Goal: Task Accomplishment & Management: Complete application form

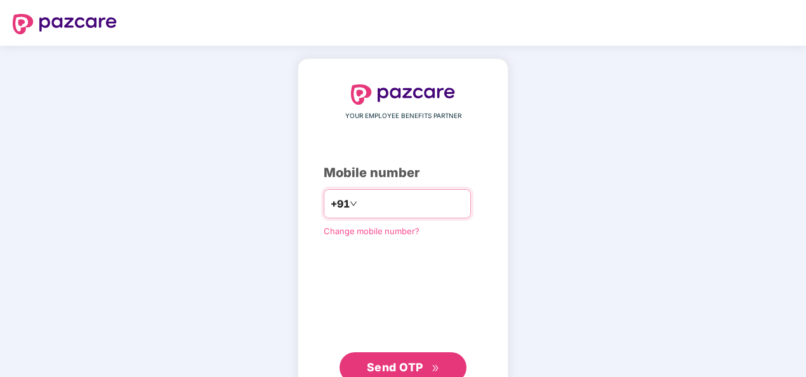
click at [378, 203] on input "number" at bounding box center [412, 204] width 104 height 20
click at [368, 207] on input "number" at bounding box center [412, 204] width 104 height 20
click at [360, 203] on input "number" at bounding box center [412, 204] width 104 height 20
click at [397, 208] on input "number" at bounding box center [412, 204] width 104 height 20
click at [415, 353] on button "Send OTP" at bounding box center [403, 367] width 127 height 30
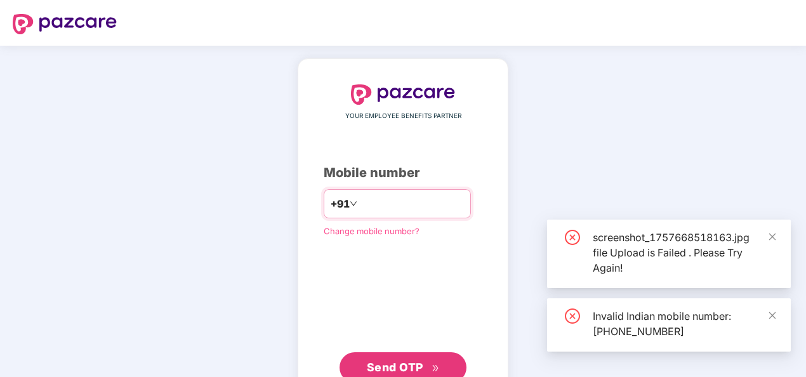
click at [360, 201] on input "**********" at bounding box center [412, 204] width 104 height 20
type input "**********"
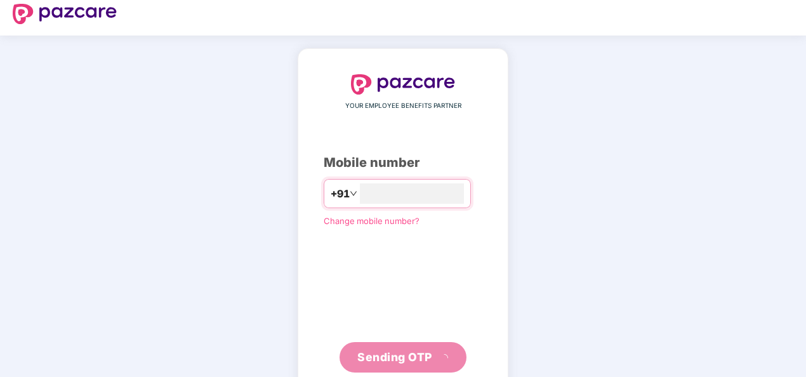
scroll to position [37, 0]
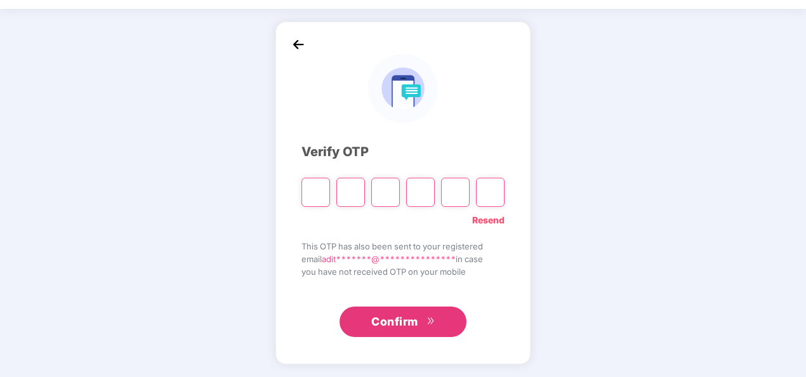
click at [319, 187] on input "Please enter verification code. Digit 1" at bounding box center [316, 192] width 29 height 29
type input "*"
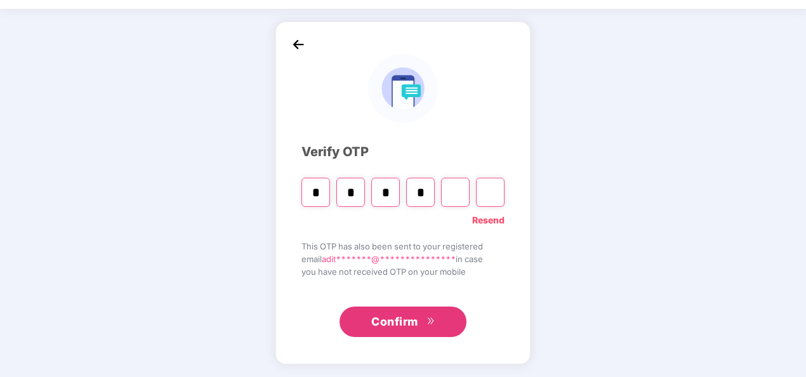
type input "*"
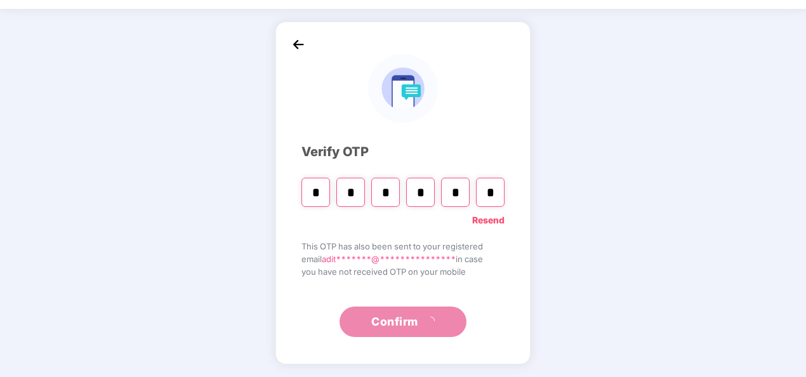
type input "*"
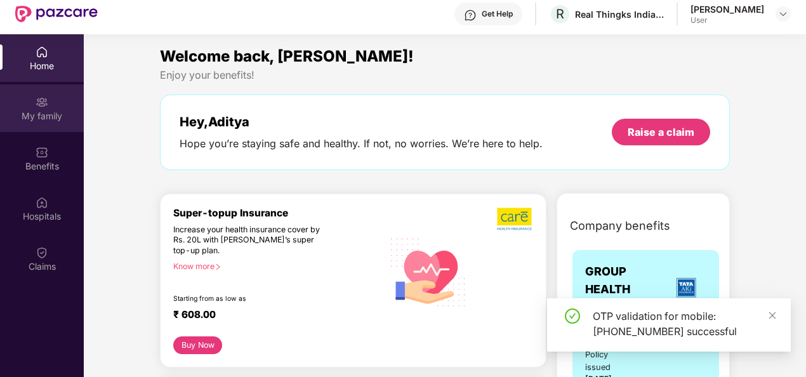
click at [37, 113] on div "My family" at bounding box center [42, 116] width 84 height 13
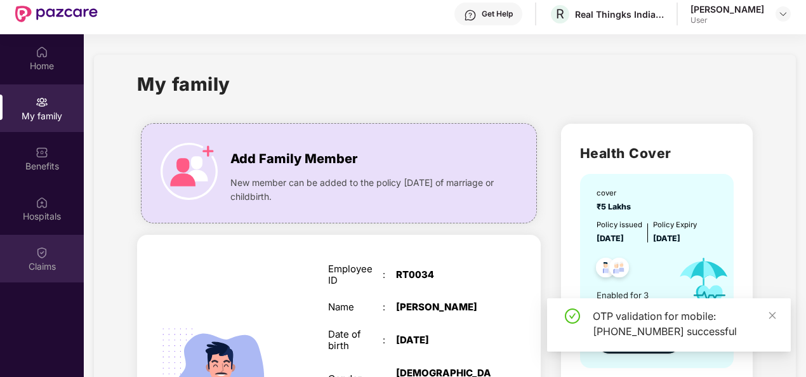
click at [47, 255] on img at bounding box center [42, 252] width 13 height 13
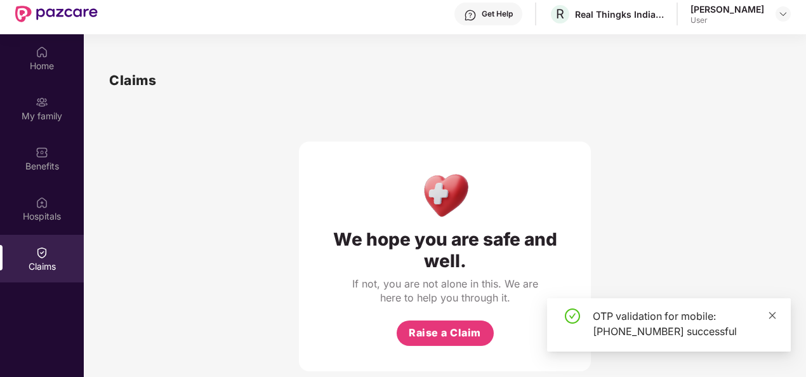
click at [770, 317] on icon "close" at bounding box center [772, 315] width 9 height 9
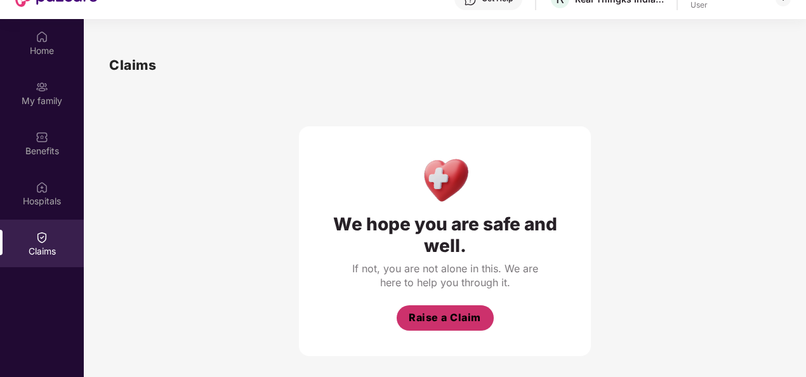
scroll to position [0, 0]
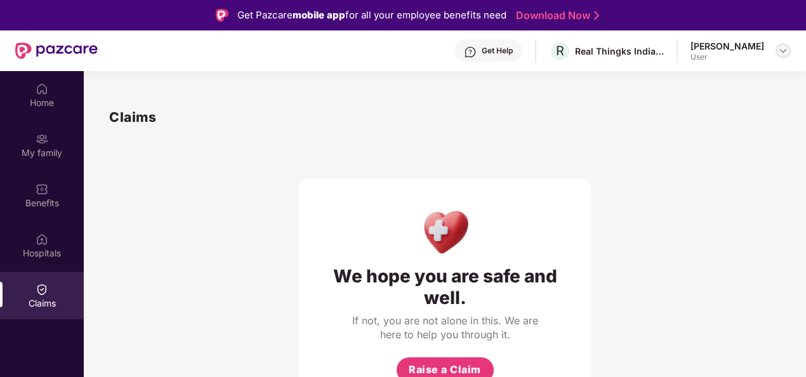
click at [780, 51] on img at bounding box center [784, 51] width 10 height 10
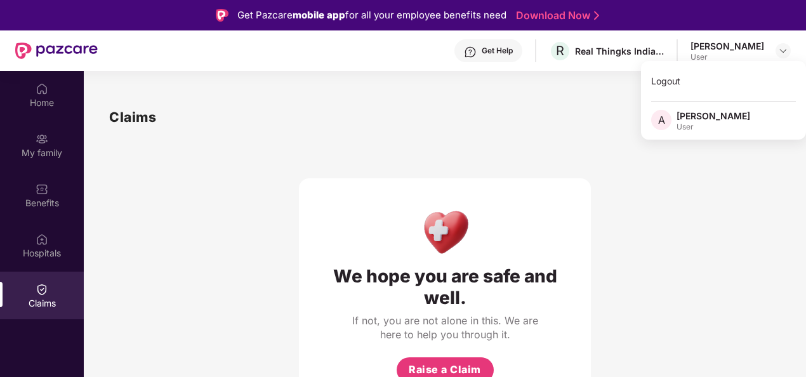
click at [385, 255] on div "We hope you are safe and well. If not, you are not alone in this. We are here t…" at bounding box center [445, 293] width 292 height 230
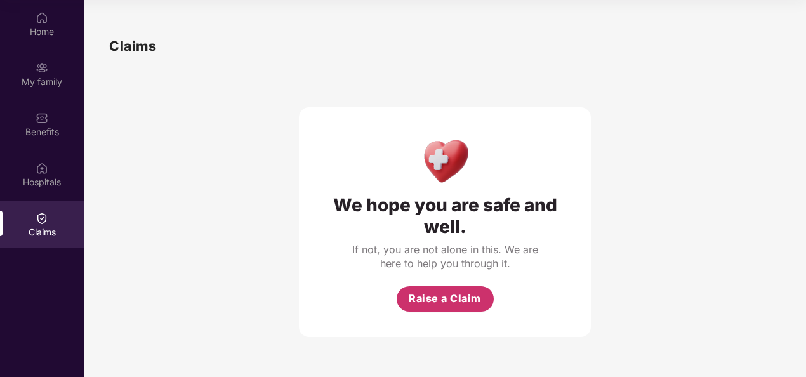
click at [443, 309] on button "Raise a Claim" at bounding box center [445, 298] width 97 height 25
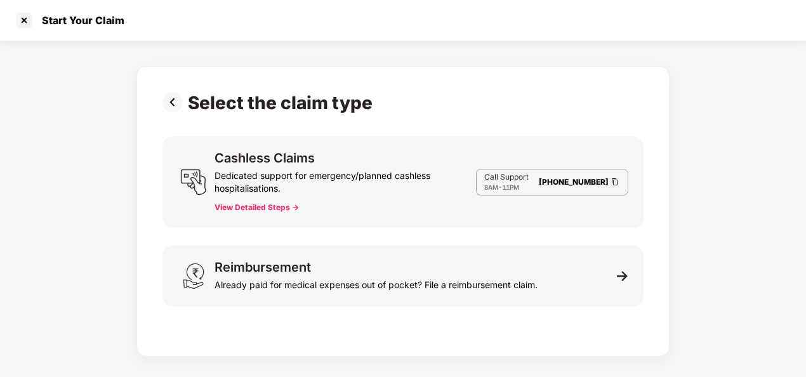
scroll to position [30, 0]
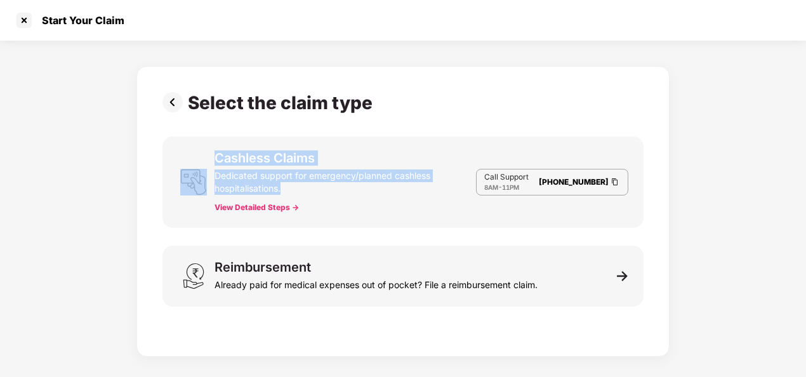
drag, startPoint x: 207, startPoint y: 173, endPoint x: 334, endPoint y: 193, distance: 128.6
click at [334, 193] on div "Cashless Claims Dedicated support for emergency/planned cashless hospitalisatio…" at bounding box center [403, 182] width 481 height 91
drag, startPoint x: 334, startPoint y: 193, endPoint x: 465, endPoint y: 217, distance: 133.0
click at [465, 213] on div "Cashless Claims Dedicated support for emergency/planned cashless hospitalisatio…" at bounding box center [403, 182] width 481 height 91
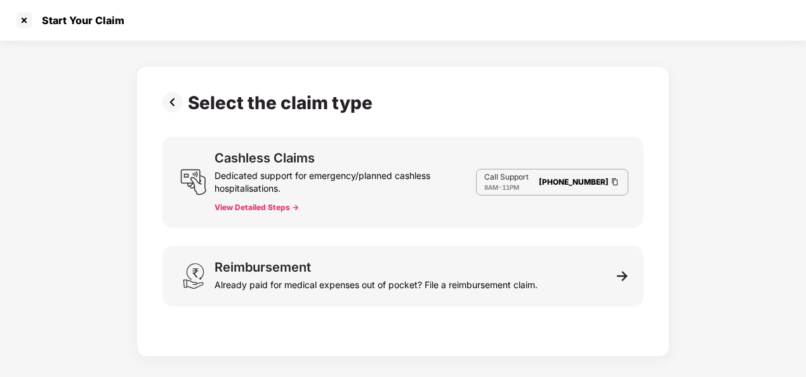
click at [690, 240] on div "Select the claim type Cashless Claims Dedicated support for emergency/planned c…" at bounding box center [403, 199] width 806 height 316
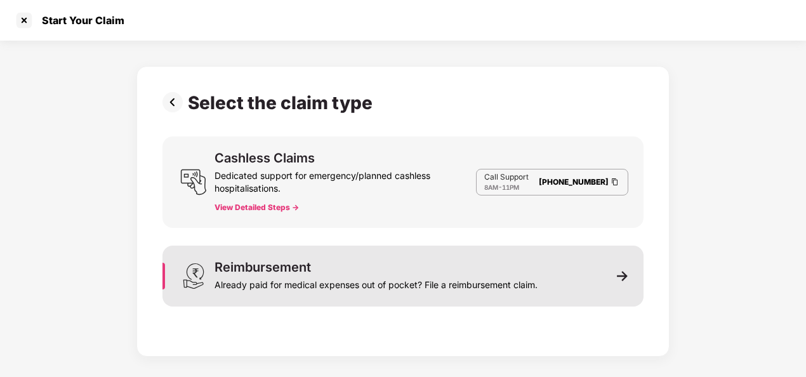
click at [629, 281] on img at bounding box center [622, 276] width 11 height 11
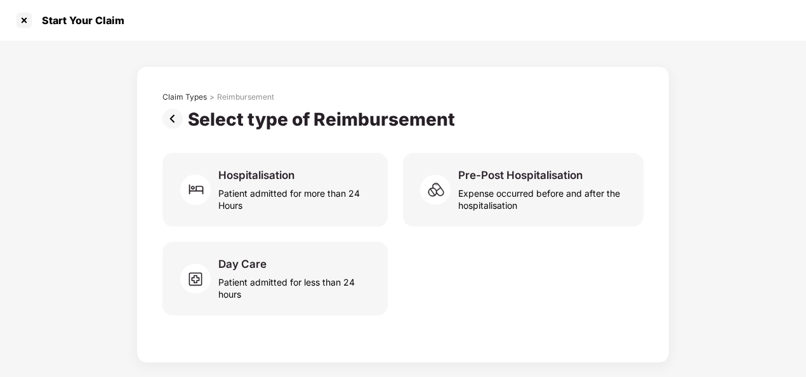
click at [527, 281] on div "Day Care Patient admitted for less than 24 hours" at bounding box center [403, 279] width 481 height 74
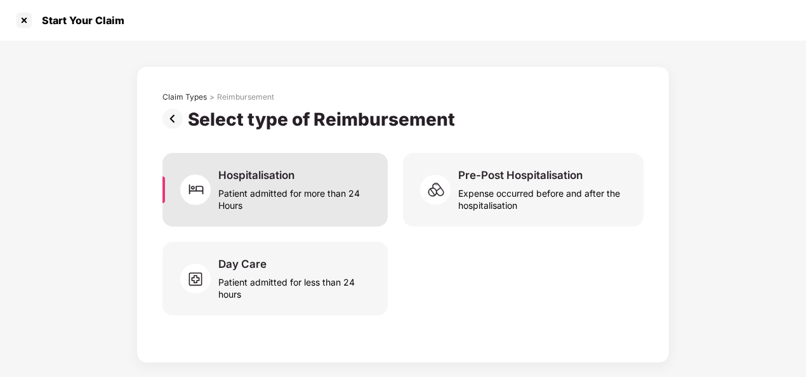
click at [236, 190] on div "Patient admitted for more than 24 Hours" at bounding box center [295, 196] width 154 height 29
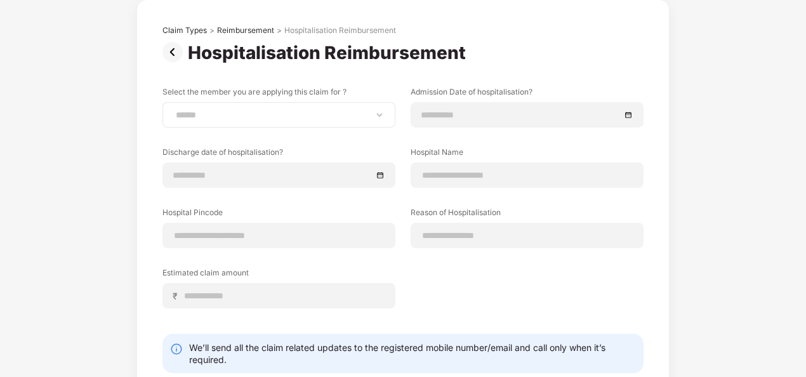
scroll to position [0, 0]
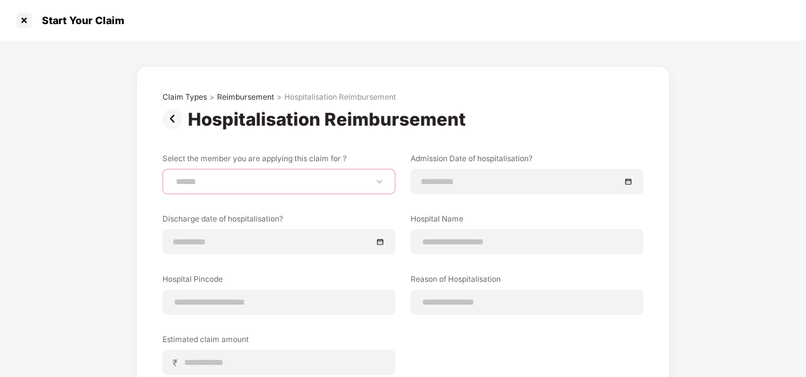
click at [271, 182] on select "**********" at bounding box center [278, 182] width 211 height 10
click at [174, 146] on div "**********" at bounding box center [403, 289] width 481 height 394
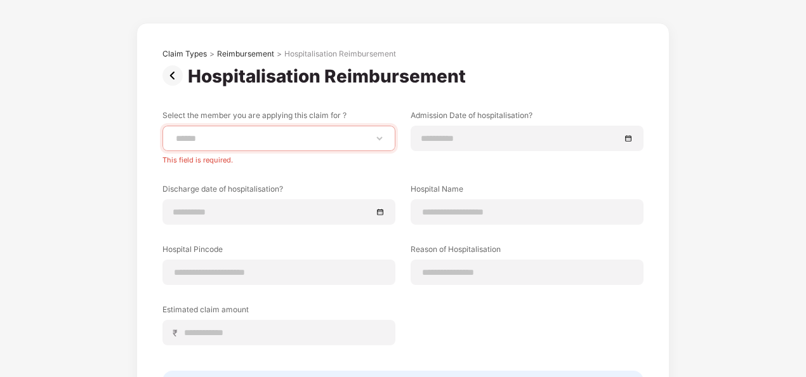
scroll to position [63, 0]
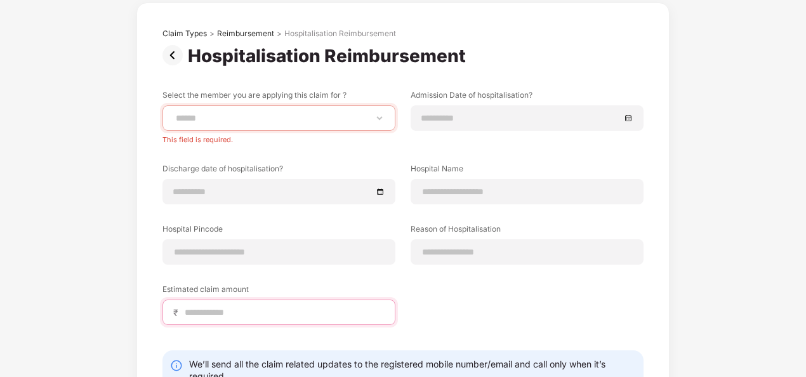
click at [264, 311] on input at bounding box center [284, 312] width 201 height 13
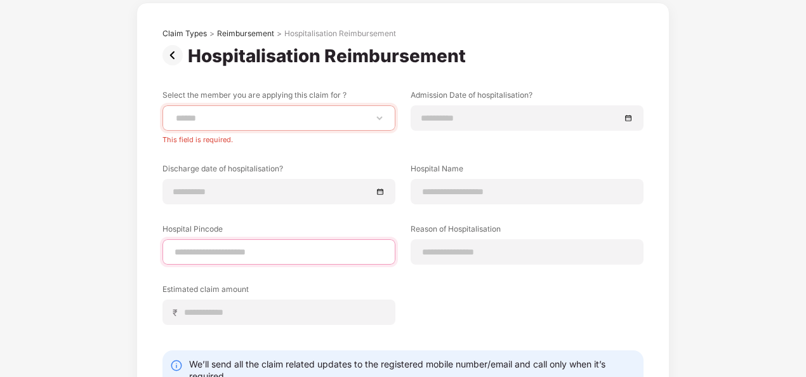
drag, startPoint x: 290, startPoint y: 246, endPoint x: 366, endPoint y: 246, distance: 75.6
click at [291, 246] on input at bounding box center [278, 252] width 211 height 13
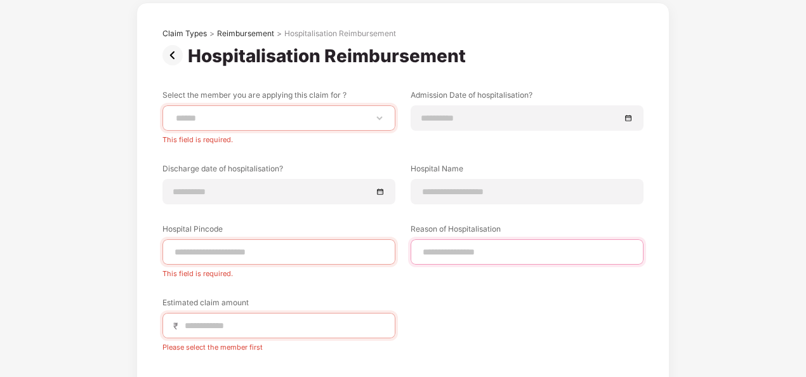
click at [497, 250] on input at bounding box center [527, 252] width 211 height 13
click at [316, 338] on div "Please select the member first" at bounding box center [279, 344] width 233 height 13
click at [250, 121] on select "**********" at bounding box center [278, 118] width 211 height 10
select select "**********"
click at [173, 113] on select "**********" at bounding box center [278, 118] width 211 height 10
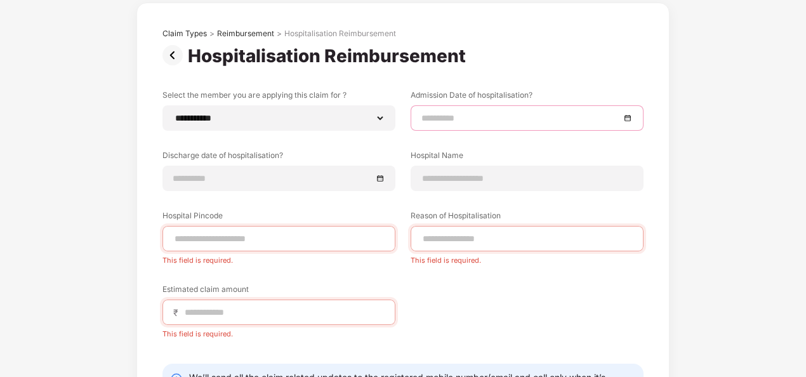
drag, startPoint x: 487, startPoint y: 114, endPoint x: 450, endPoint y: 116, distance: 37.5
click at [486, 114] on input at bounding box center [521, 118] width 199 height 14
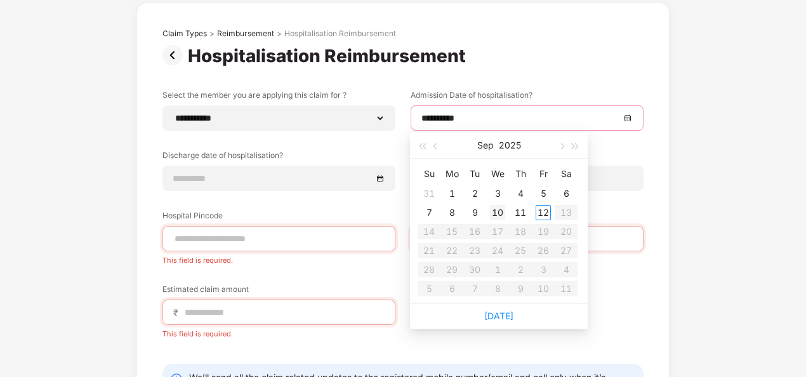
type input "**********"
click at [542, 212] on div "12" at bounding box center [543, 212] width 15 height 15
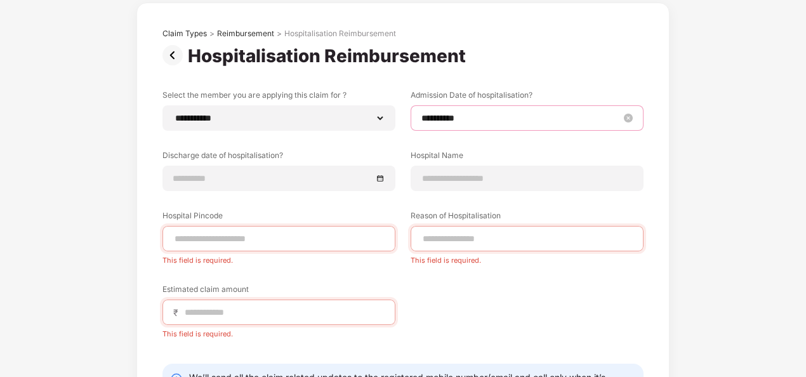
click at [478, 118] on input "**********" at bounding box center [521, 118] width 199 height 14
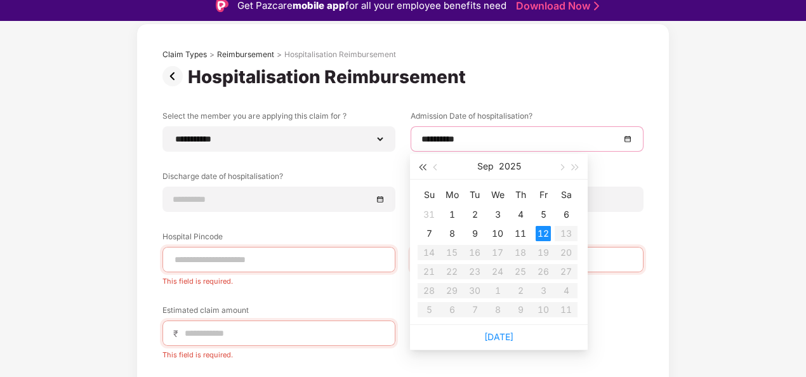
scroll to position [0, 0]
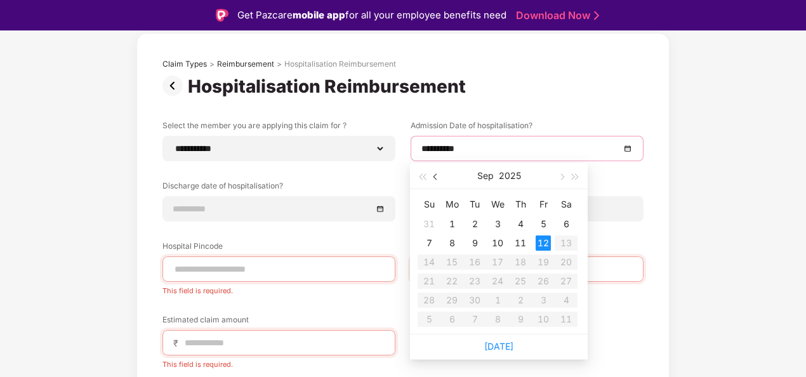
click at [439, 180] on button "button" at bounding box center [436, 175] width 14 height 25
type input "**********"
drag, startPoint x: 547, startPoint y: 248, endPoint x: 529, endPoint y: 246, distance: 18.5
click at [547, 247] on div "8" at bounding box center [543, 243] width 15 height 15
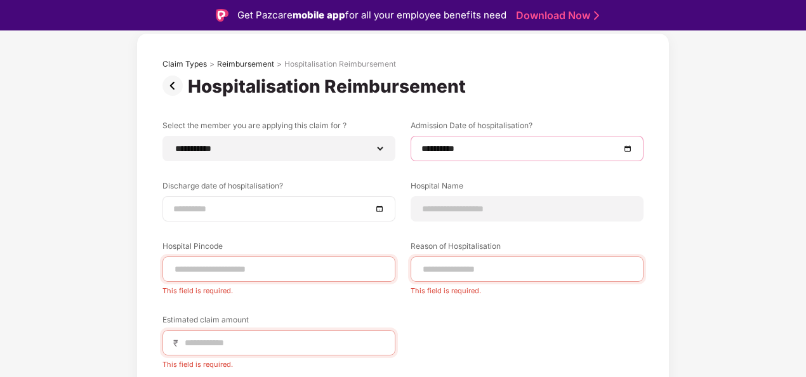
click at [258, 217] on div at bounding box center [279, 208] width 233 height 25
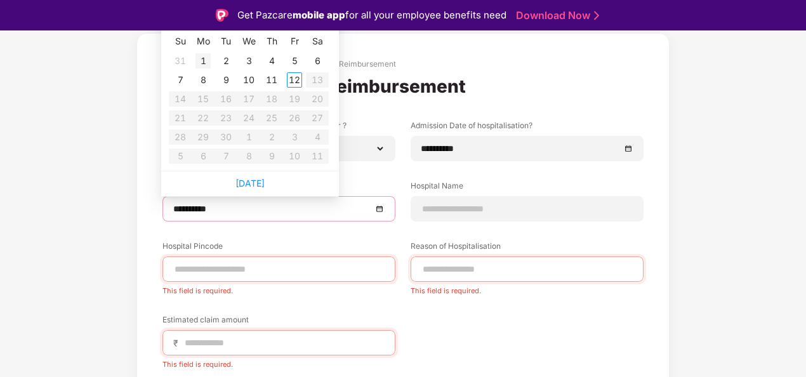
type input "**********"
drag, startPoint x: 210, startPoint y: 66, endPoint x: 229, endPoint y: 65, distance: 19.7
click at [210, 65] on div "1" at bounding box center [203, 60] width 15 height 15
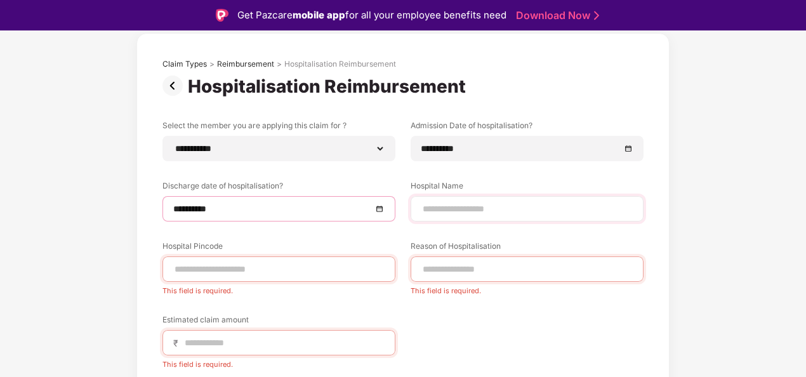
click at [493, 220] on div at bounding box center [527, 208] width 233 height 25
click at [487, 212] on input at bounding box center [527, 209] width 211 height 13
type input "*******"
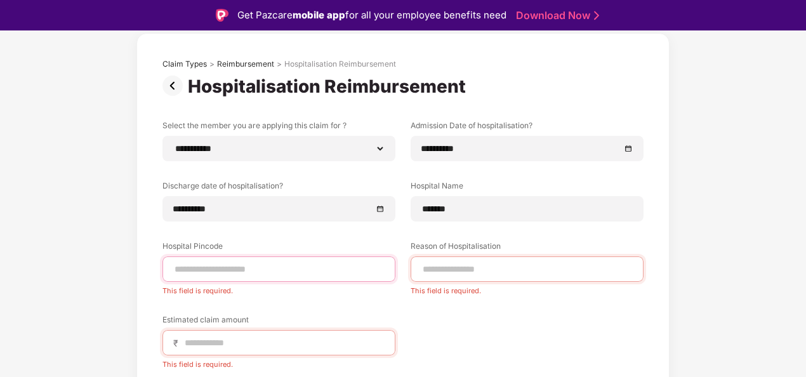
click at [227, 268] on input at bounding box center [278, 269] width 211 height 13
type input "******"
click at [475, 273] on input at bounding box center [527, 269] width 211 height 13
select select "******"
select select "**********"
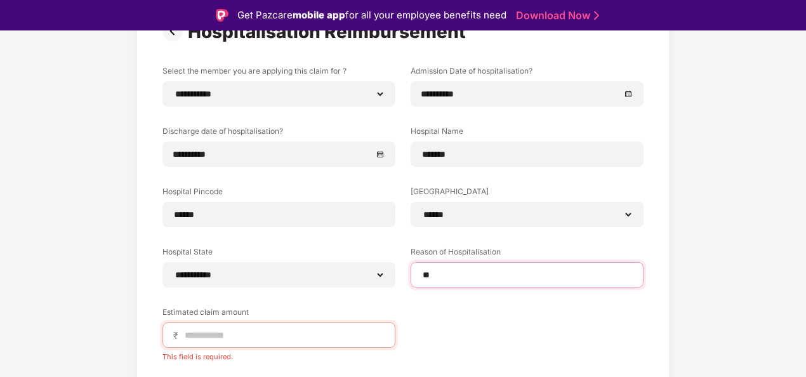
scroll to position [190, 0]
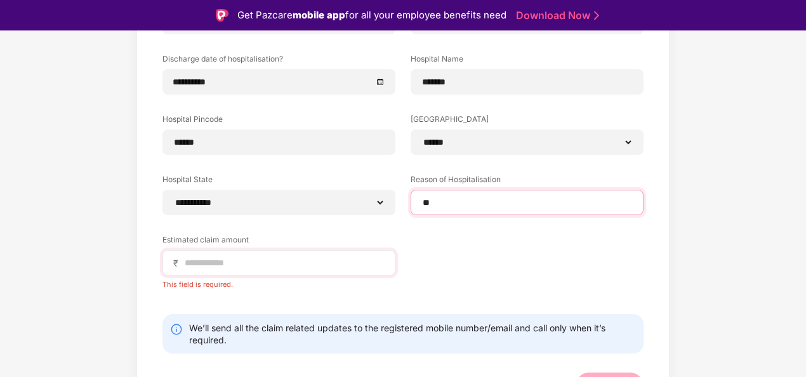
type input "**"
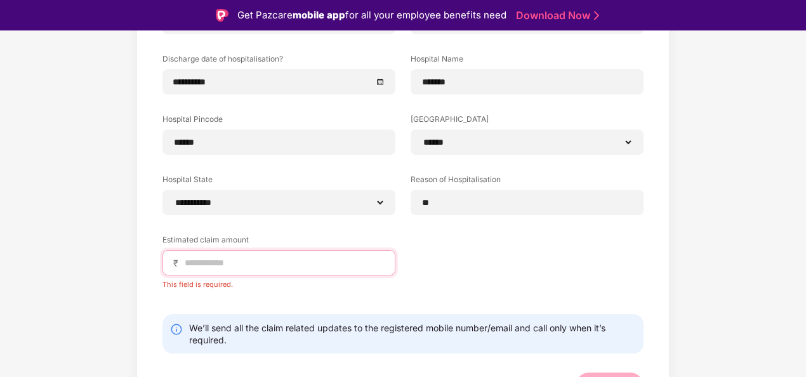
click at [279, 259] on input at bounding box center [284, 263] width 201 height 13
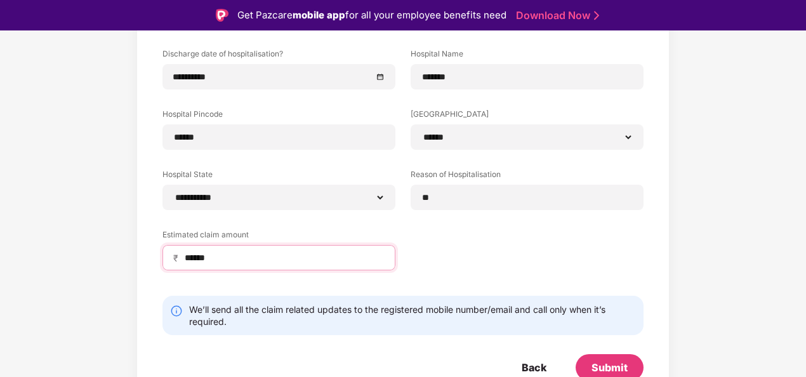
scroll to position [201, 0]
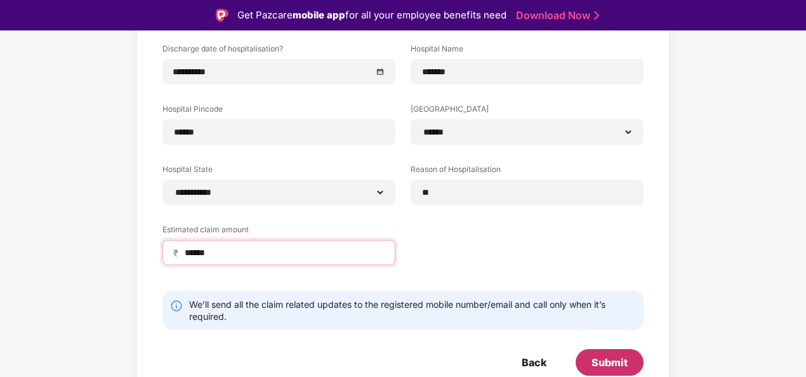
type input "******"
click at [615, 363] on div "Submit" at bounding box center [610, 363] width 36 height 14
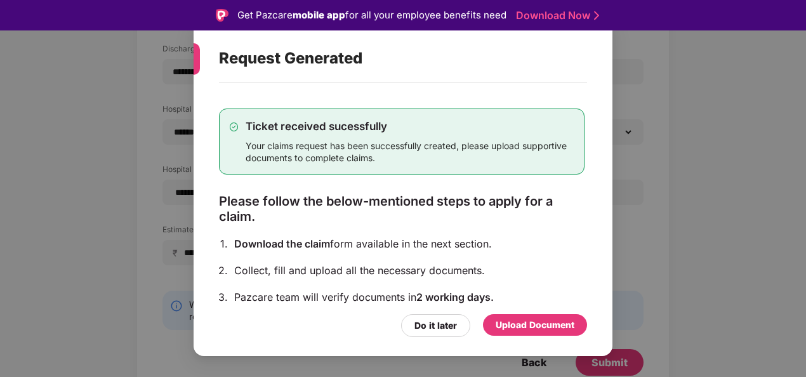
click at [513, 326] on div "Upload Document" at bounding box center [535, 325] width 79 height 14
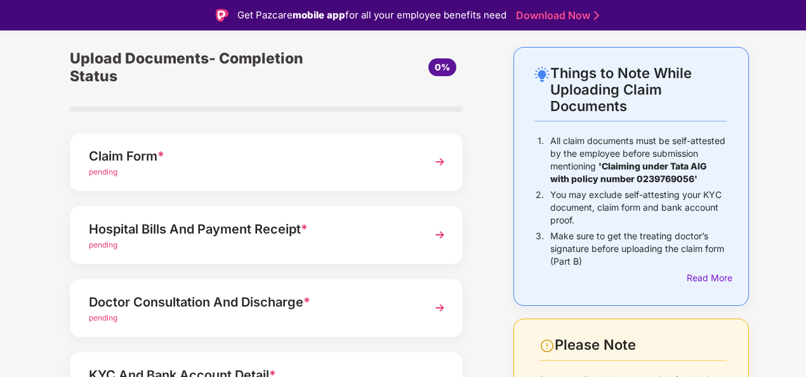
scroll to position [63, 0]
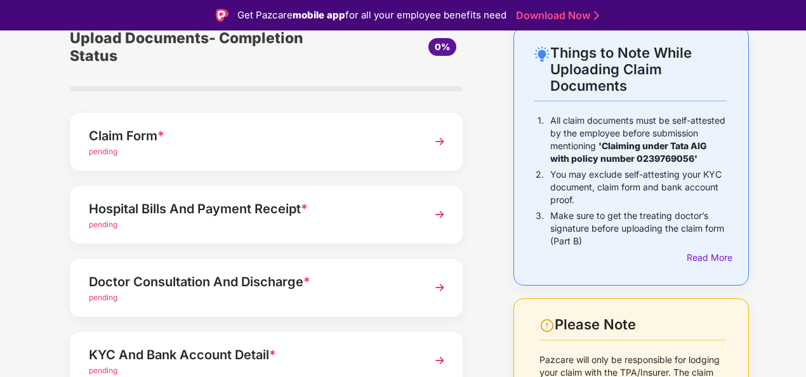
click at [445, 138] on img at bounding box center [440, 141] width 23 height 23
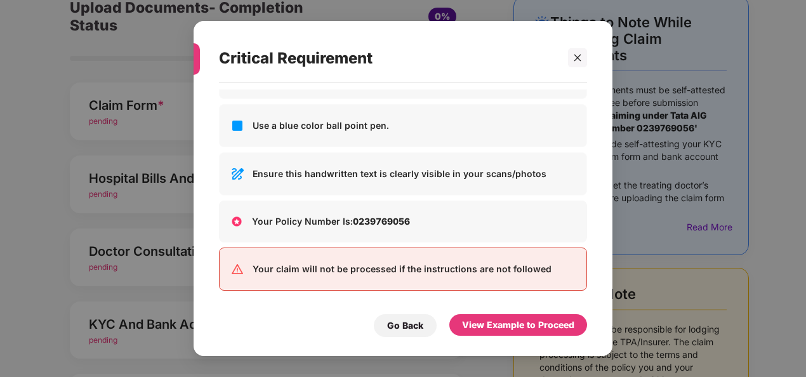
scroll to position [0, 0]
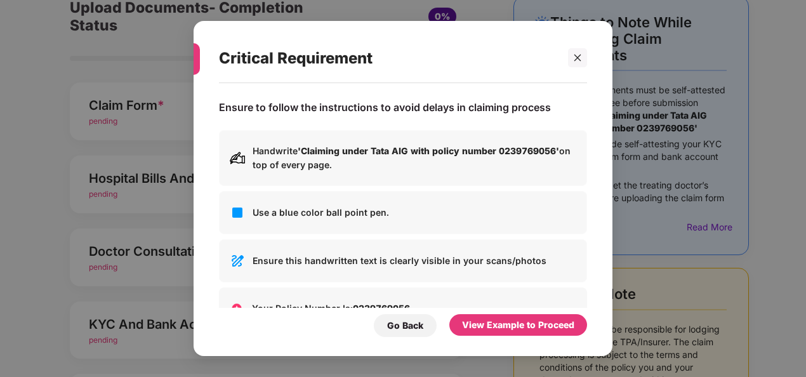
drag, startPoint x: 248, startPoint y: 150, endPoint x: 337, endPoint y: 178, distance: 93.2
click at [337, 178] on div "Handwrite 'Claiming under Tata AIG with policy number 0239769056' on top of eve…" at bounding box center [403, 158] width 368 height 56
drag, startPoint x: 337, startPoint y: 178, endPoint x: 409, endPoint y: 179, distance: 72.4
click at [408, 179] on div "Handwrite 'Claiming under Tata AIG with policy number 0239769056' on top of eve…" at bounding box center [403, 158] width 368 height 56
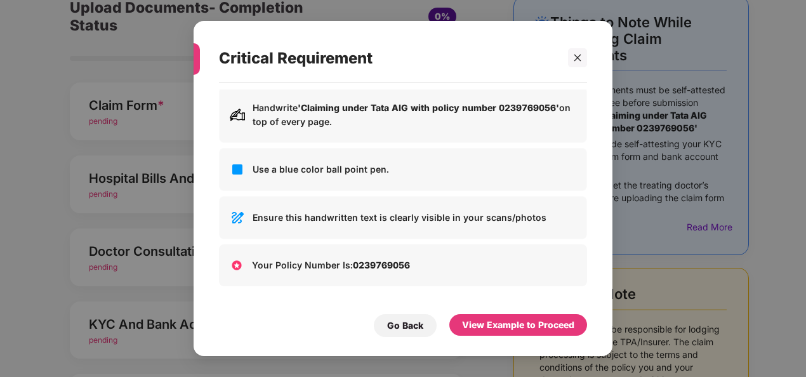
scroll to position [63, 0]
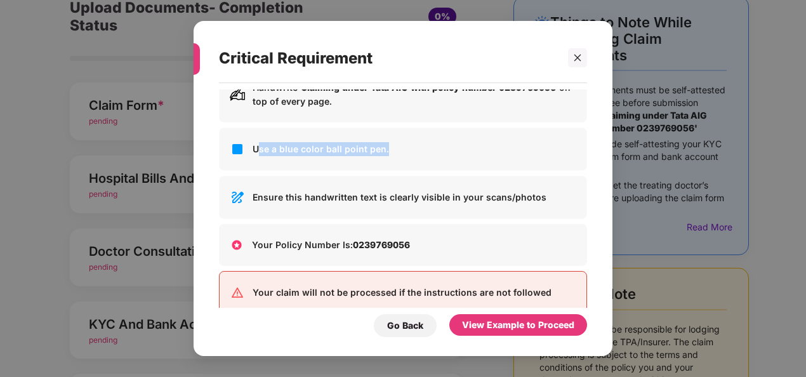
drag, startPoint x: 261, startPoint y: 153, endPoint x: 480, endPoint y: 139, distance: 219.5
click at [480, 139] on div "Use a blue color ball point pen." at bounding box center [403, 149] width 368 height 43
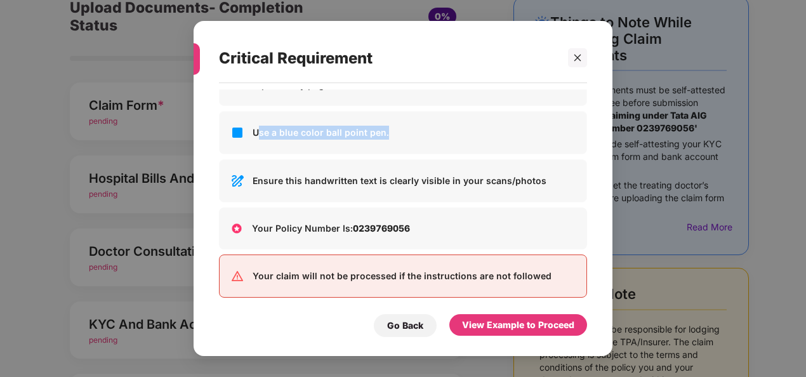
scroll to position [87, 0]
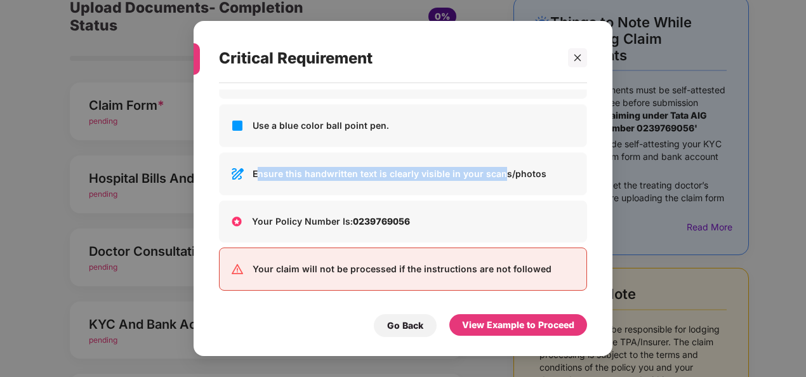
drag, startPoint x: 255, startPoint y: 168, endPoint x: 498, endPoint y: 171, distance: 243.2
click at [498, 171] on p "Ensure this handwritten text is clearly visible in your scans/photos" at bounding box center [415, 174] width 324 height 14
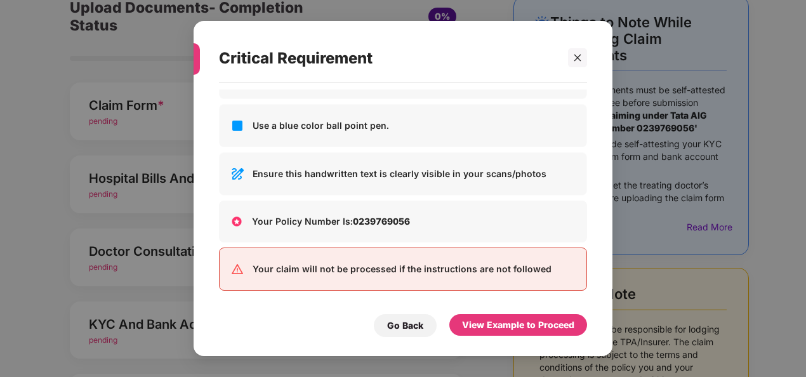
drag, startPoint x: 498, startPoint y: 171, endPoint x: 414, endPoint y: 204, distance: 90.7
click at [492, 215] on p "Your Policy Number Is: 0239769056" at bounding box center [414, 222] width 325 height 14
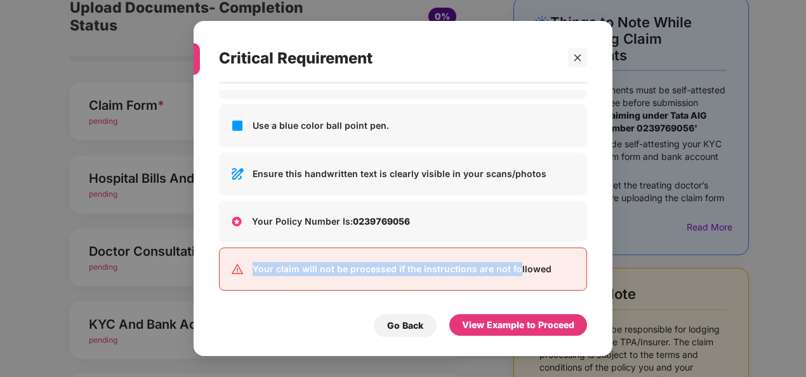
drag, startPoint x: 269, startPoint y: 265, endPoint x: 516, endPoint y: 251, distance: 248.0
click at [516, 251] on div "Your claim will not be processed if the instructions are not followed" at bounding box center [403, 269] width 368 height 43
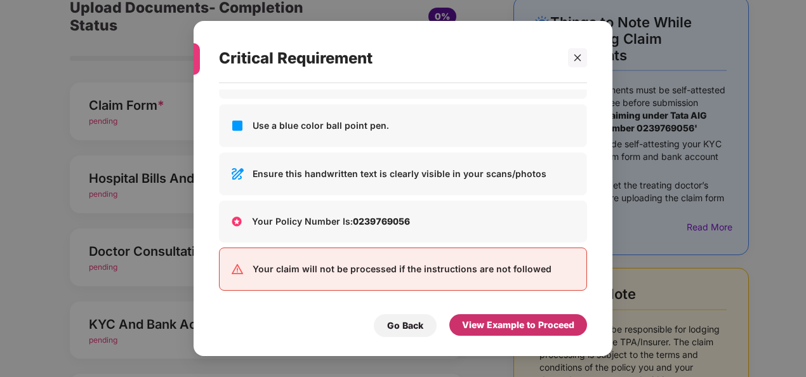
click at [554, 319] on div "View Example to Proceed" at bounding box center [518, 325] width 112 height 14
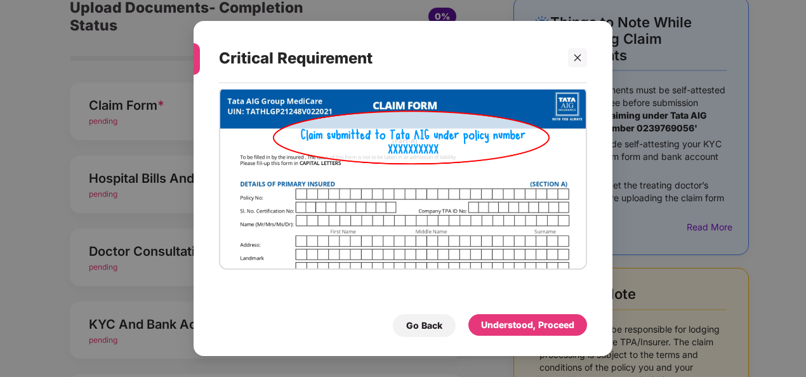
scroll to position [32, 0]
click at [403, 210] on img at bounding box center [403, 178] width 368 height 184
click at [523, 323] on div "Understood, Proceed" at bounding box center [527, 325] width 93 height 14
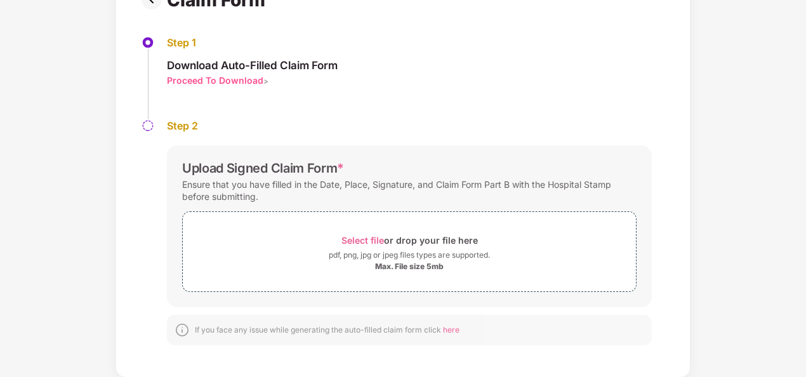
scroll to position [0, 0]
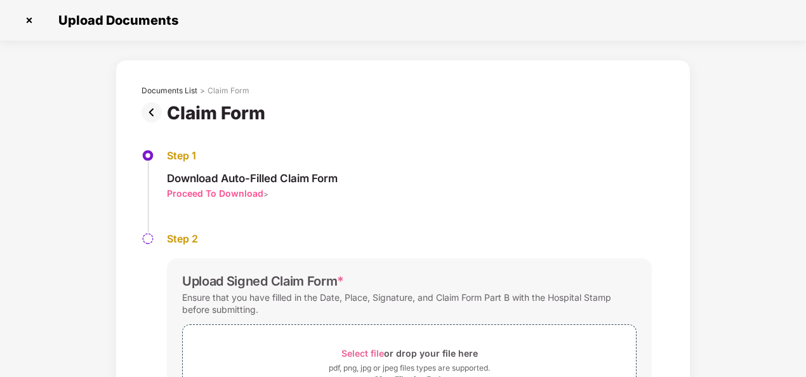
click at [147, 112] on img at bounding box center [154, 112] width 25 height 20
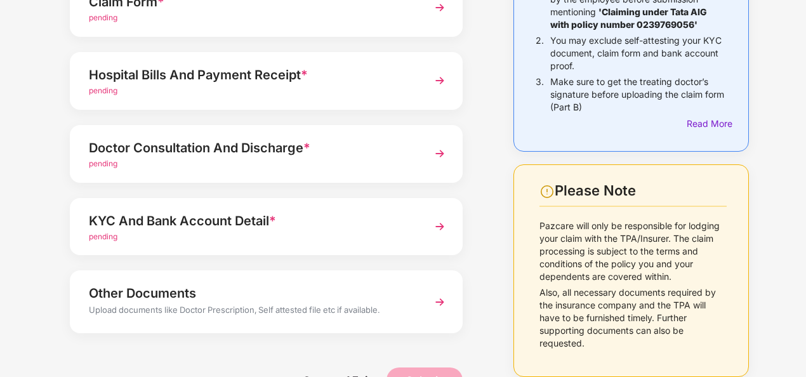
scroll to position [202, 0]
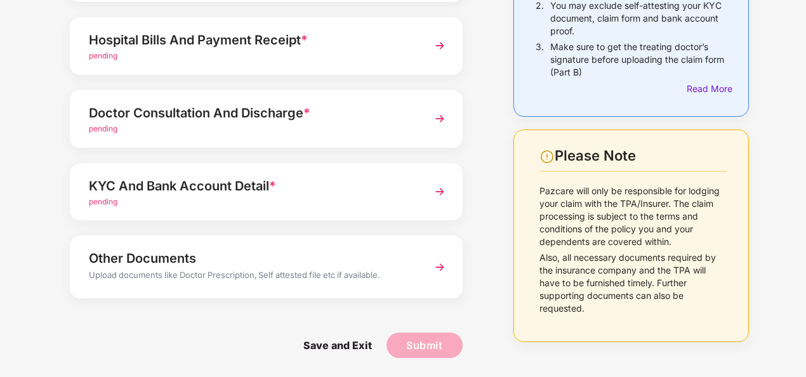
click at [439, 267] on img at bounding box center [440, 267] width 23 height 23
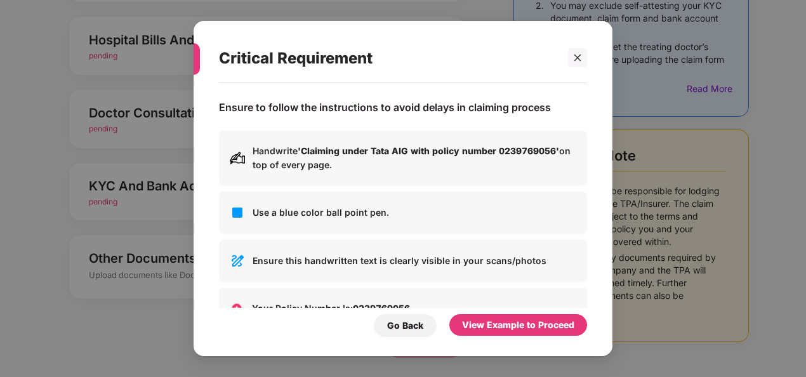
scroll to position [0, 0]
drag, startPoint x: 329, startPoint y: 171, endPoint x: 217, endPoint y: 124, distance: 121.0
click at [217, 124] on div "Ensure to follow the instructions to avoid delays in claiming process Handwrite…" at bounding box center [403, 213] width 419 height 260
drag, startPoint x: 217, startPoint y: 124, endPoint x: 498, endPoint y: 211, distance: 293.8
click at [498, 211] on p "Use a blue color ball point pen." at bounding box center [415, 213] width 324 height 14
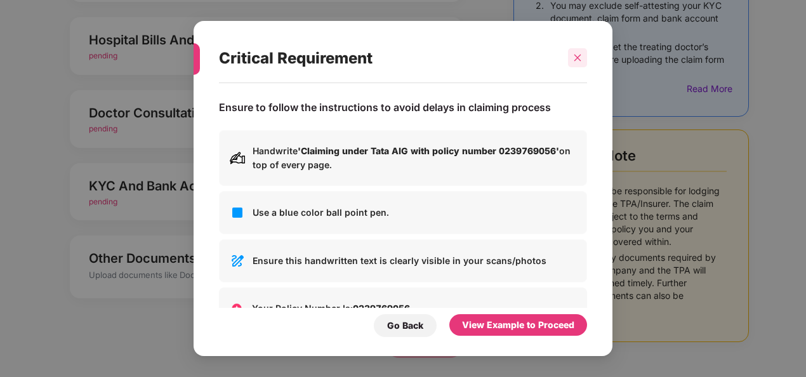
drag, startPoint x: 563, startPoint y: 39, endPoint x: 575, endPoint y: 50, distance: 16.3
click at [573, 50] on div "Critical Requirement" at bounding box center [403, 59] width 368 height 50
click at [579, 57] on icon "close" at bounding box center [578, 58] width 7 height 7
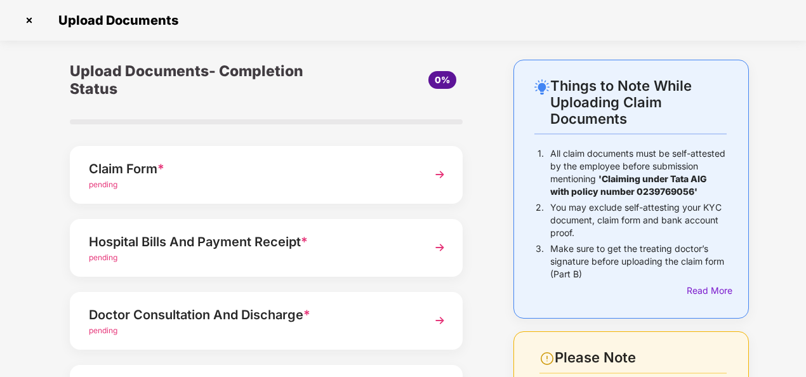
click at [23, 23] on img at bounding box center [29, 20] width 20 height 20
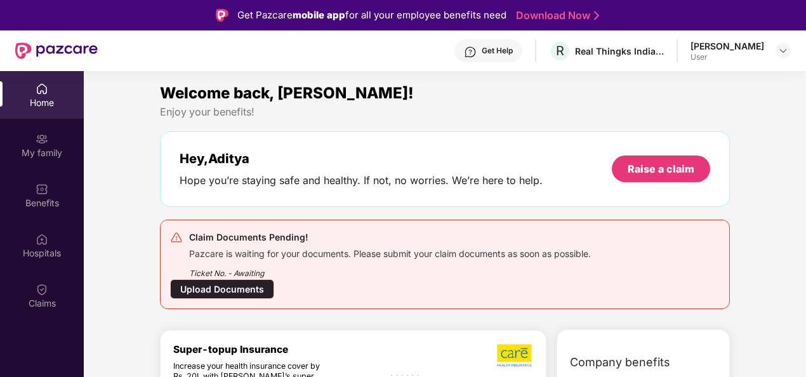
click at [240, 257] on div "Pazcare is waiting for your documents. Please submit your claim documents as so…" at bounding box center [390, 252] width 402 height 15
click at [243, 239] on div "Claim Documents Pending!" at bounding box center [390, 237] width 402 height 15
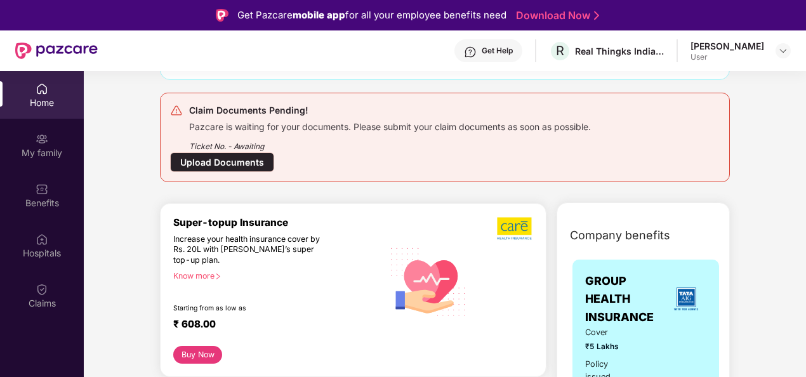
scroll to position [190, 0]
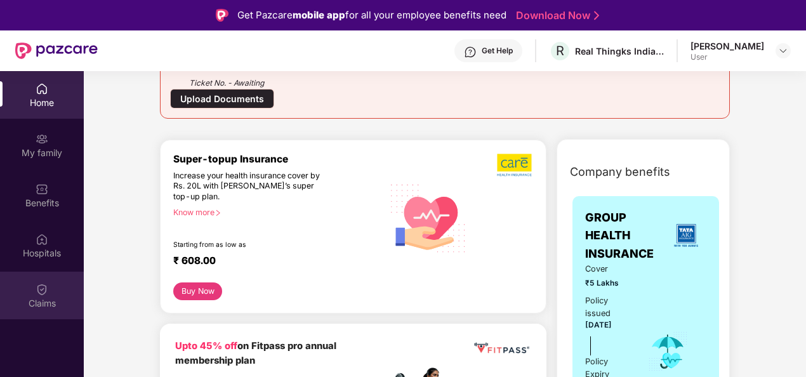
click at [41, 285] on img at bounding box center [42, 289] width 13 height 13
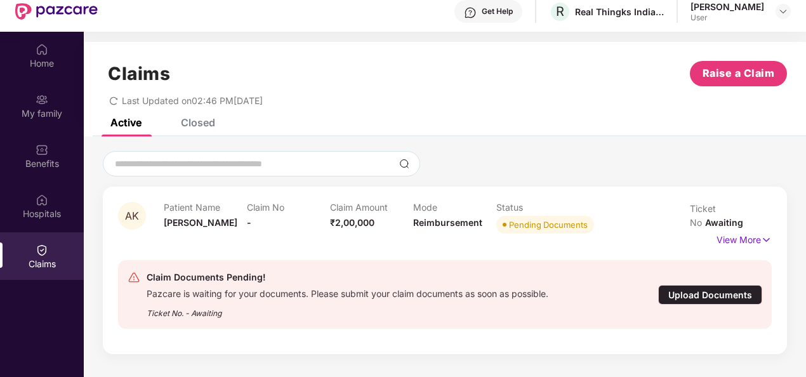
scroll to position [71, 0]
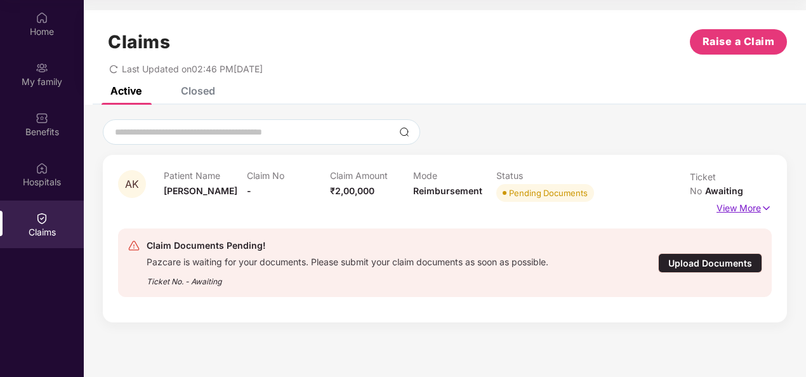
click at [770, 201] on img at bounding box center [766, 208] width 11 height 14
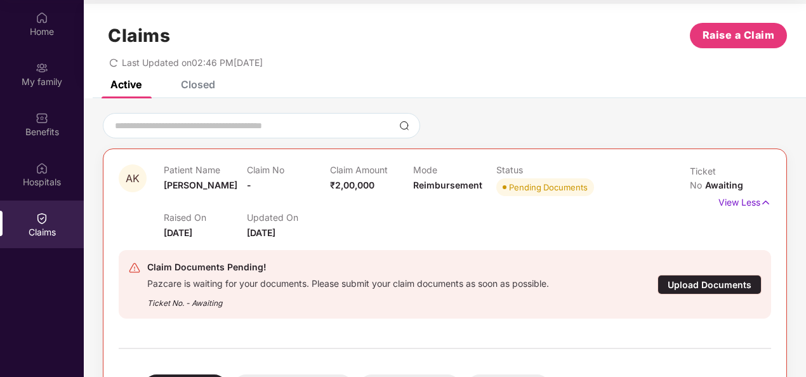
scroll to position [0, 0]
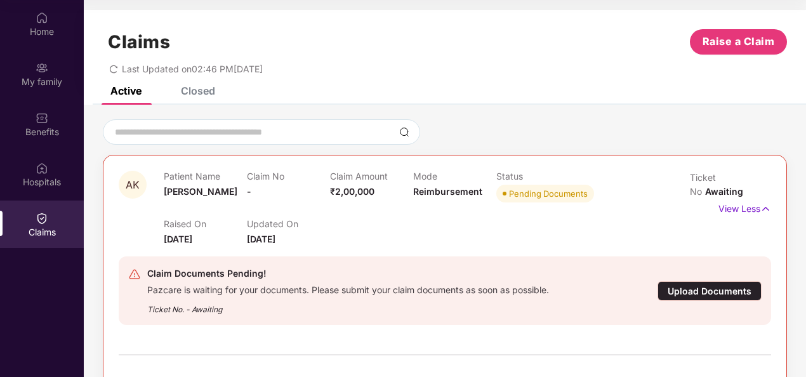
click at [198, 89] on div "Closed" at bounding box center [198, 90] width 34 height 13
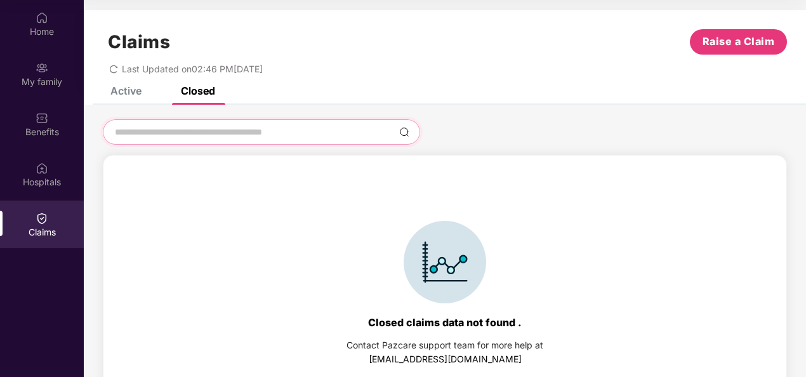
click at [309, 137] on input at bounding box center [254, 132] width 281 height 13
click at [123, 90] on div "Active" at bounding box center [125, 90] width 31 height 13
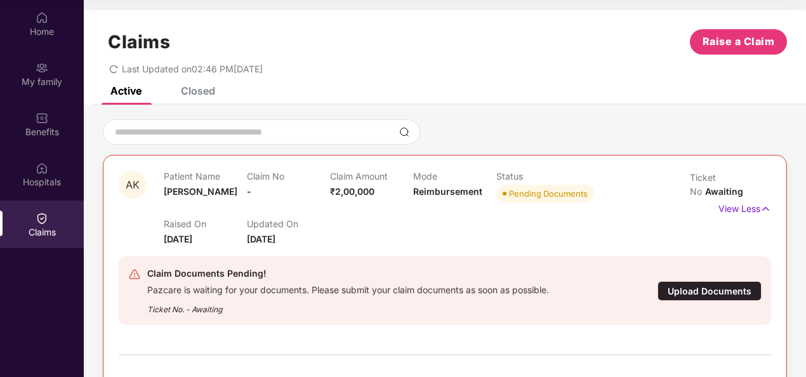
click at [213, 87] on div "Closed" at bounding box center [198, 90] width 34 height 13
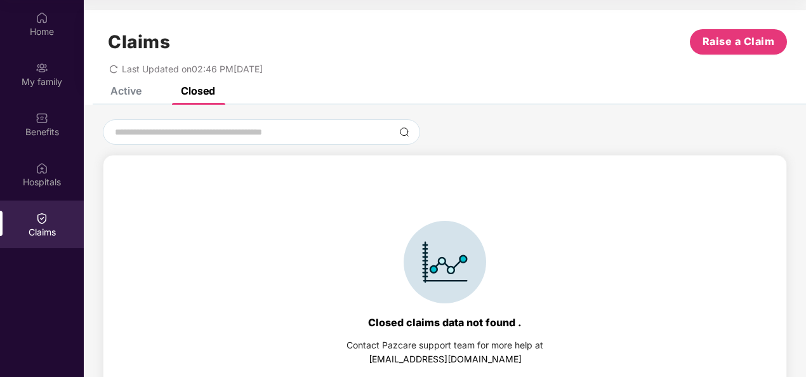
click at [112, 65] on icon "redo" at bounding box center [114, 69] width 8 height 8
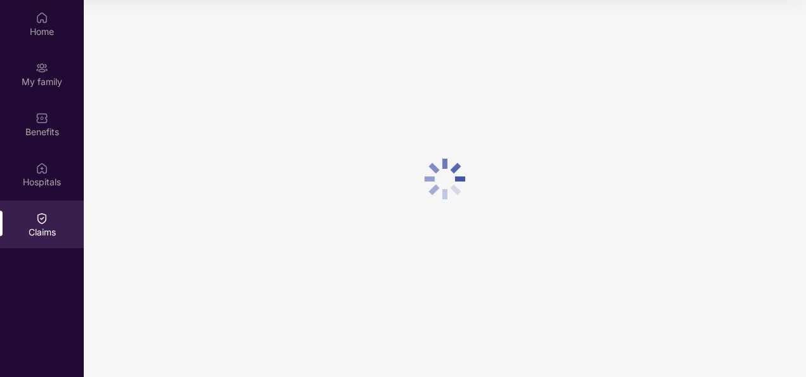
click at [112, 66] on div at bounding box center [445, 179] width 723 height 358
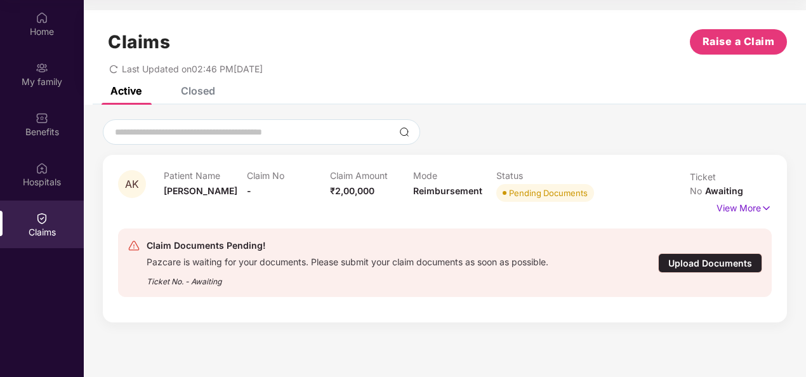
click at [211, 89] on div "Closed" at bounding box center [198, 90] width 34 height 13
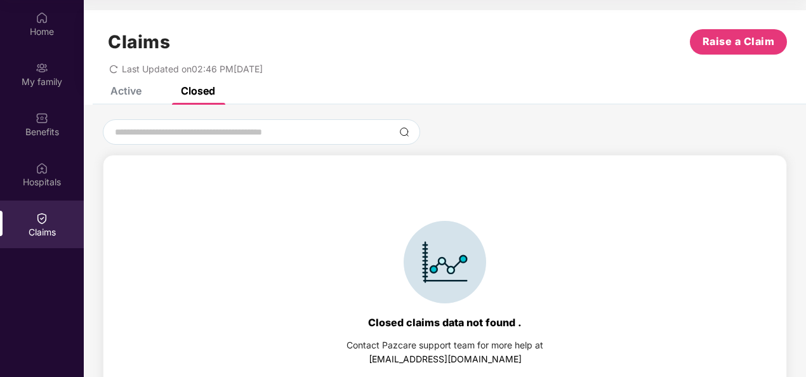
click at [129, 85] on div "Claims Raise a Claim Last Updated on 02:46 PM[DATE]" at bounding box center [445, 48] width 723 height 77
click at [138, 97] on div "Active" at bounding box center [116, 91] width 50 height 28
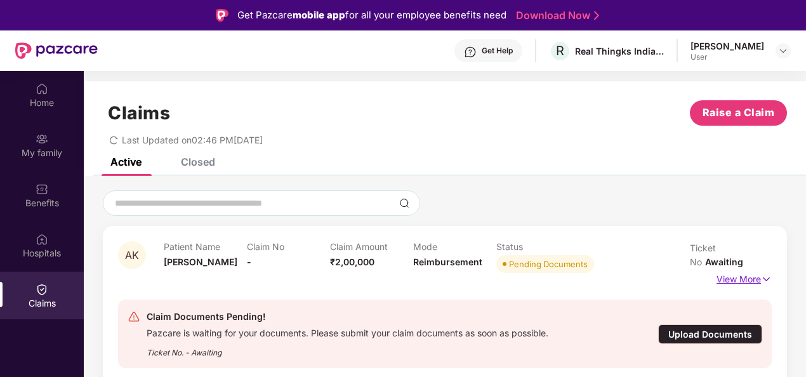
click at [751, 269] on p "View More" at bounding box center [744, 277] width 55 height 17
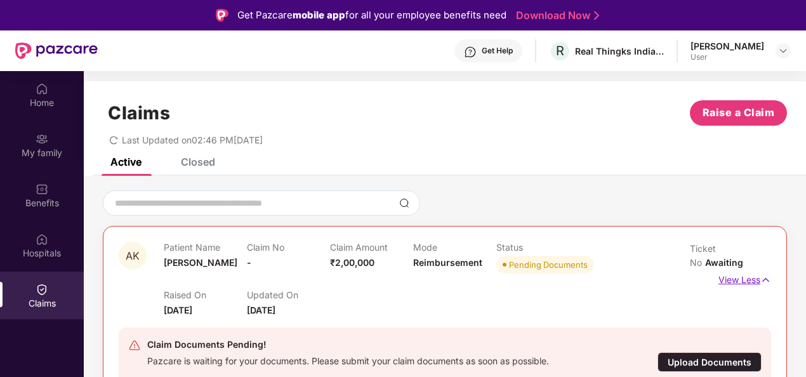
click at [751, 270] on p "View Less" at bounding box center [745, 278] width 53 height 17
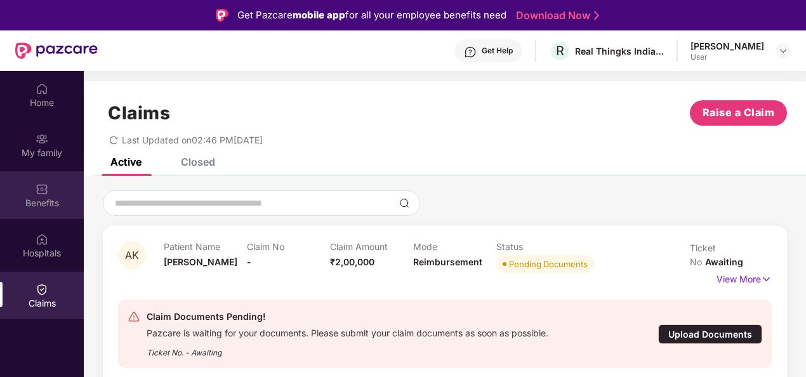
click at [33, 208] on div "Benefits" at bounding box center [42, 203] width 84 height 13
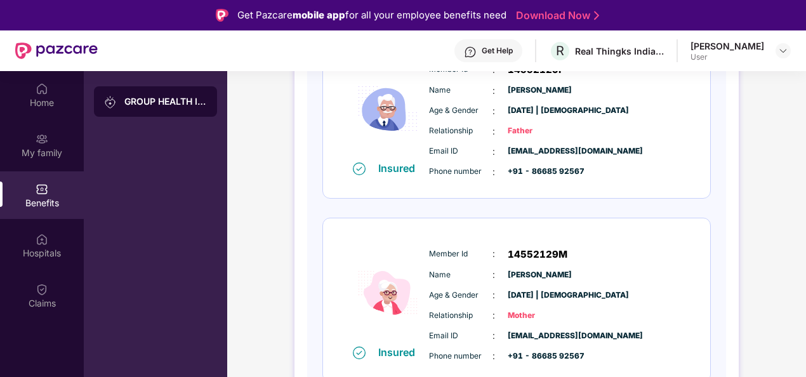
scroll to position [419, 0]
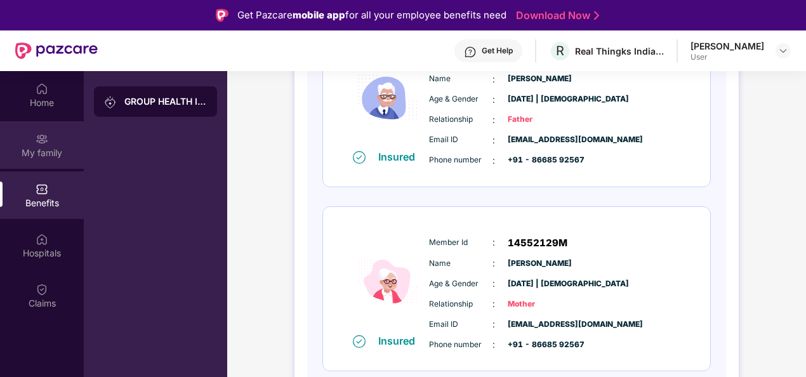
click at [45, 124] on div "My family" at bounding box center [42, 145] width 84 height 48
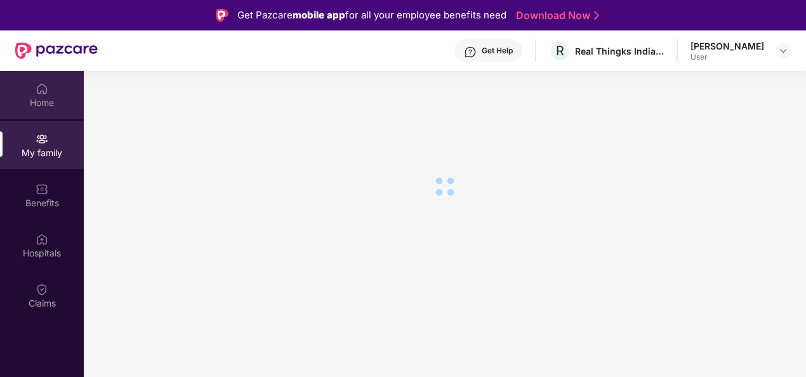
click at [42, 83] on img at bounding box center [42, 89] width 13 height 13
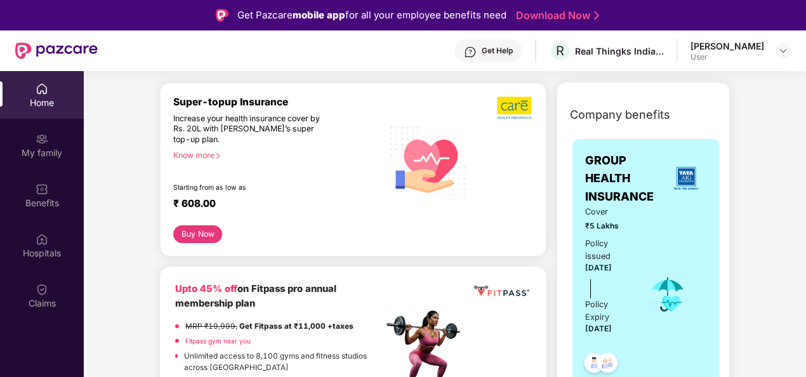
scroll to position [190, 0]
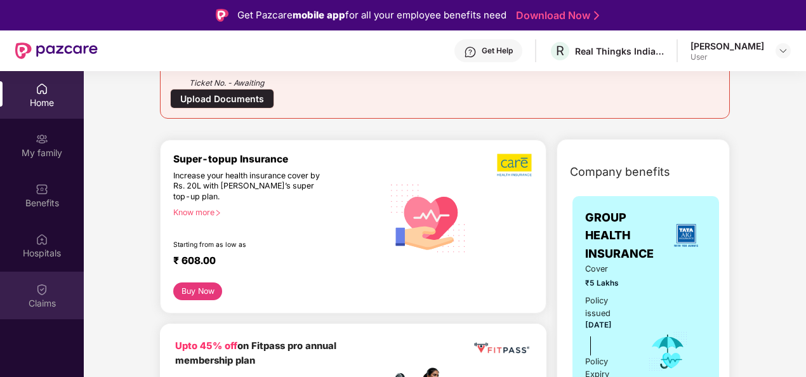
click at [38, 291] on img at bounding box center [42, 289] width 13 height 13
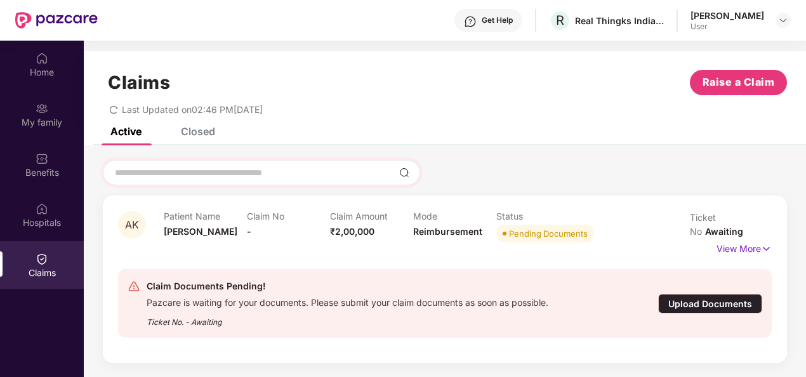
scroll to position [0, 0]
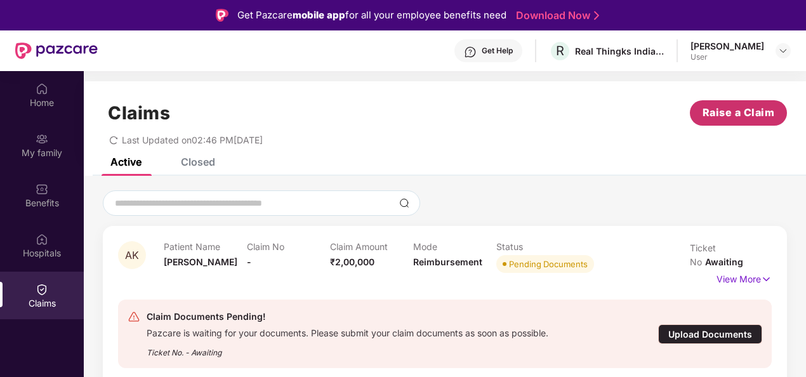
click at [732, 121] on span "Raise a Claim" at bounding box center [739, 113] width 72 height 16
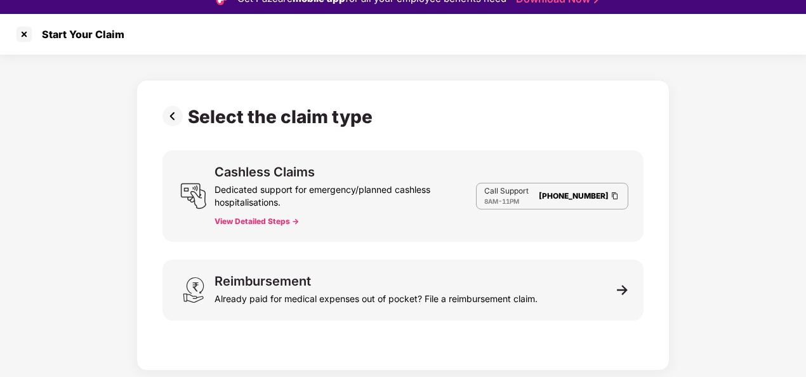
scroll to position [30, 0]
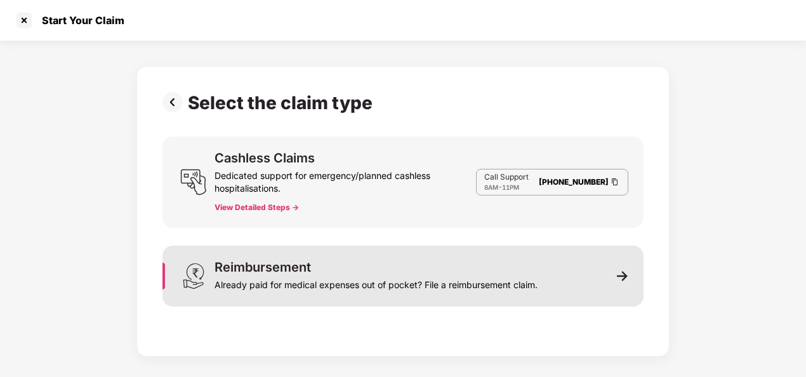
click at [586, 275] on div "Reimbursement Already paid for medical expenses out of pocket? File a reimburse…" at bounding box center [403, 276] width 481 height 61
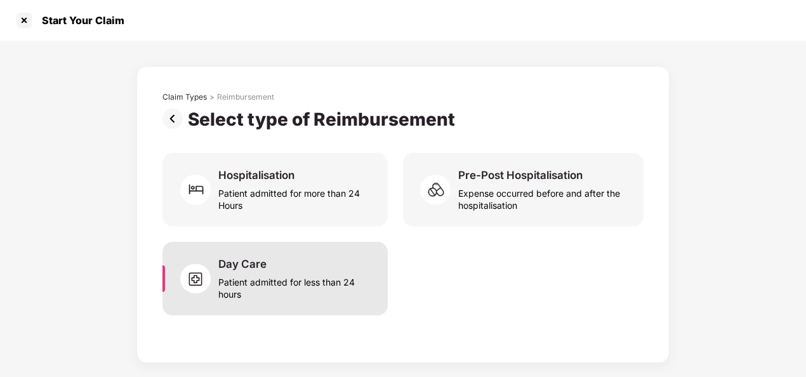
click at [271, 278] on div "Patient admitted for less than 24 hours" at bounding box center [295, 285] width 154 height 29
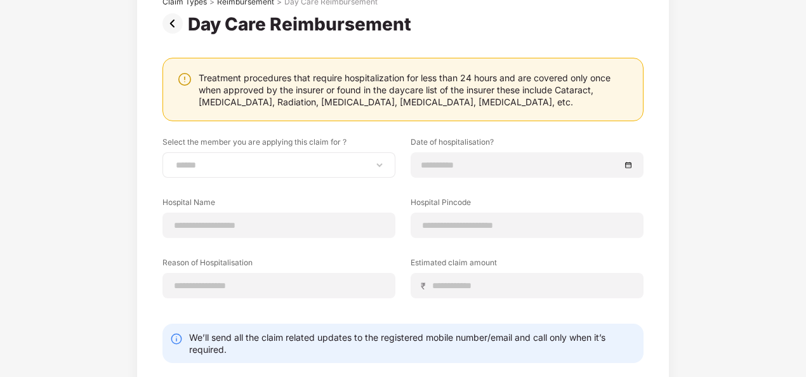
scroll to position [32, 0]
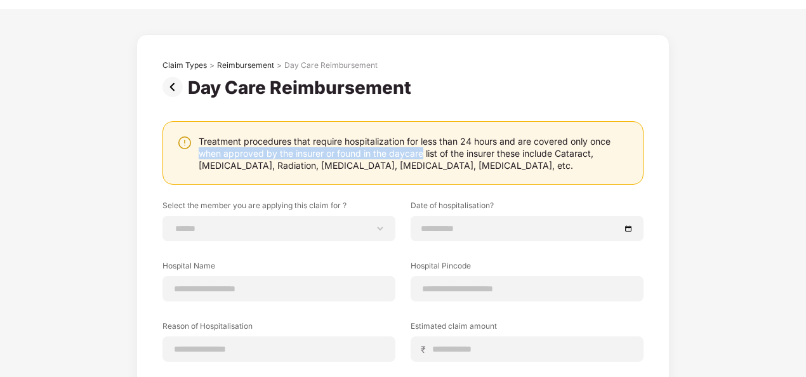
drag, startPoint x: 194, startPoint y: 152, endPoint x: 423, endPoint y: 152, distance: 228.6
click at [423, 152] on div "Treatment procedures that require hospitalization for less than 24 hours and ar…" at bounding box center [403, 153] width 453 height 36
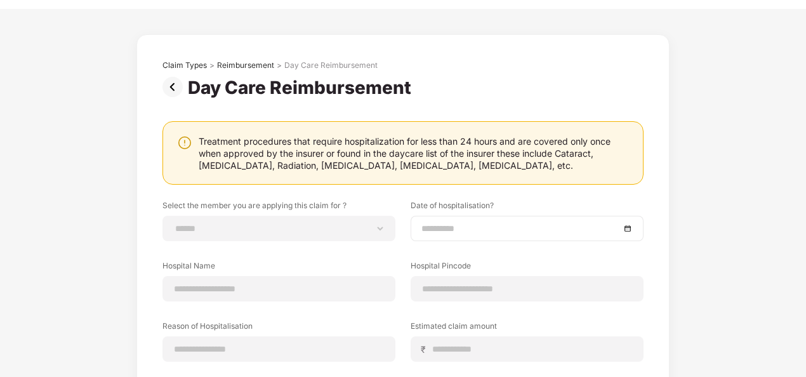
drag, startPoint x: 423, startPoint y: 152, endPoint x: 458, endPoint y: 239, distance: 93.7
click at [458, 239] on div at bounding box center [527, 228] width 233 height 25
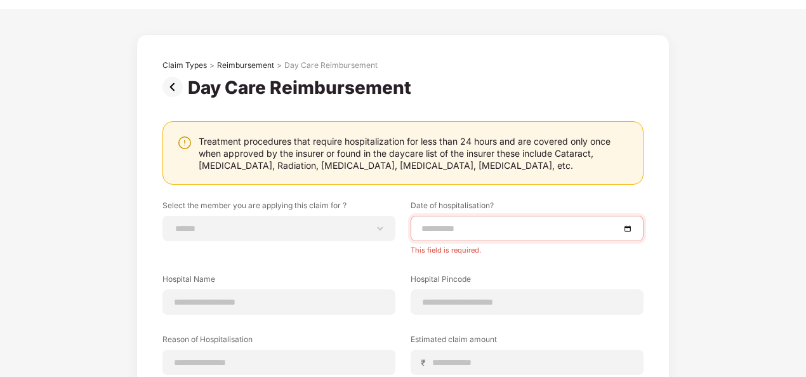
click at [634, 190] on div "**********" at bounding box center [403, 272] width 481 height 425
click at [612, 191] on div "**********" at bounding box center [403, 272] width 481 height 425
drag, startPoint x: 556, startPoint y: 151, endPoint x: 592, endPoint y: 154, distance: 36.9
click at [592, 154] on div "Treatment procedures that require hospitalization for less than 24 hours and ar…" at bounding box center [415, 153] width 432 height 36
drag, startPoint x: 592, startPoint y: 154, endPoint x: 573, endPoint y: 168, distance: 24.1
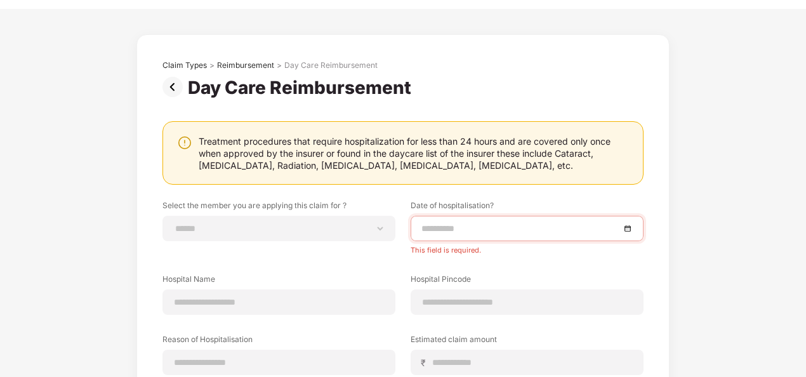
click at [597, 189] on div "**********" at bounding box center [403, 272] width 481 height 425
drag, startPoint x: 558, startPoint y: 150, endPoint x: 592, endPoint y: 150, distance: 34.3
click at [592, 150] on div "Treatment procedures that require hospitalization for less than 24 hours and ar…" at bounding box center [415, 153] width 432 height 36
copy div "Cataract"
click at [297, 231] on select "**********" at bounding box center [278, 229] width 211 height 10
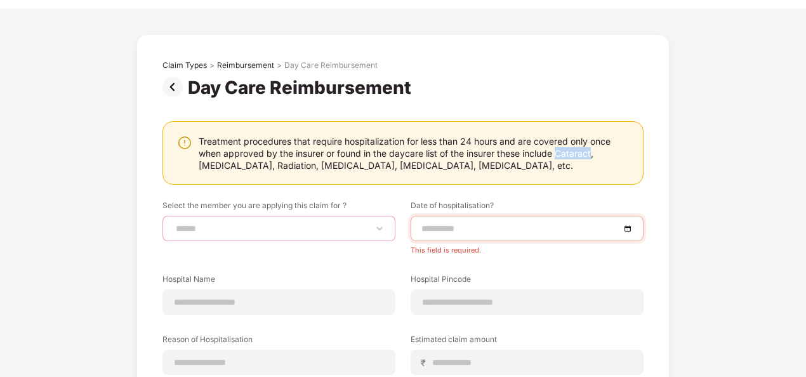
select select "**********"
click at [173, 224] on select "**********" at bounding box center [278, 229] width 211 height 10
click at [490, 220] on div at bounding box center [527, 228] width 233 height 25
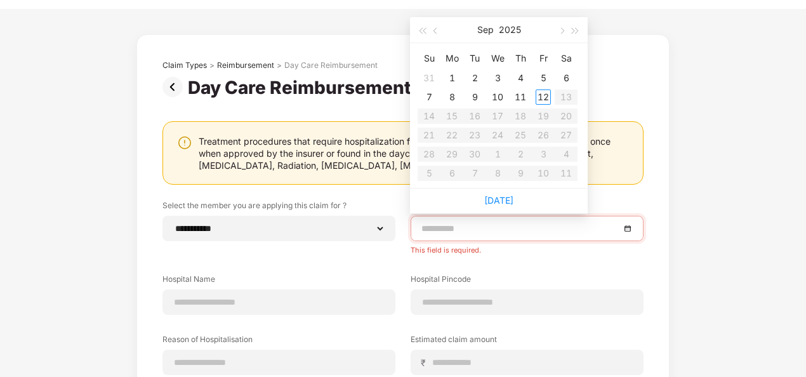
click at [490, 227] on input at bounding box center [521, 229] width 199 height 14
click at [632, 194] on div "**********" at bounding box center [403, 272] width 481 height 425
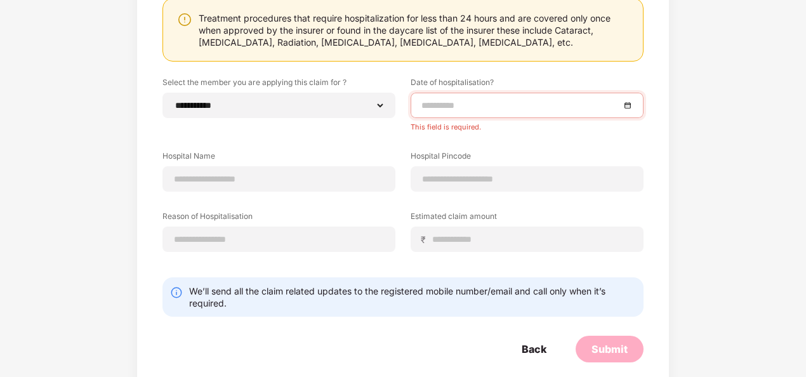
scroll to position [159, 0]
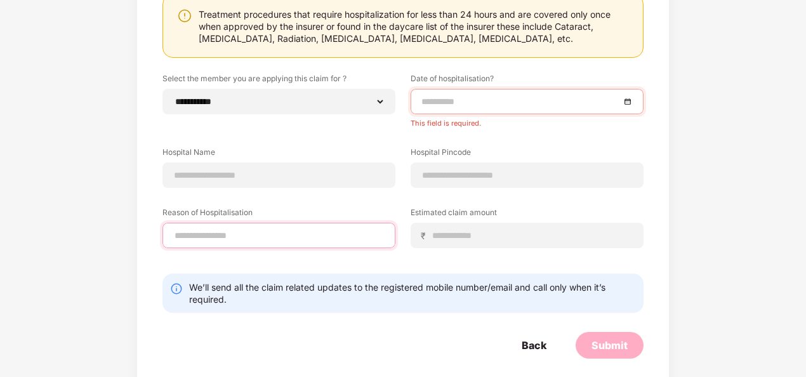
click at [262, 232] on input at bounding box center [278, 235] width 211 height 13
paste input "********"
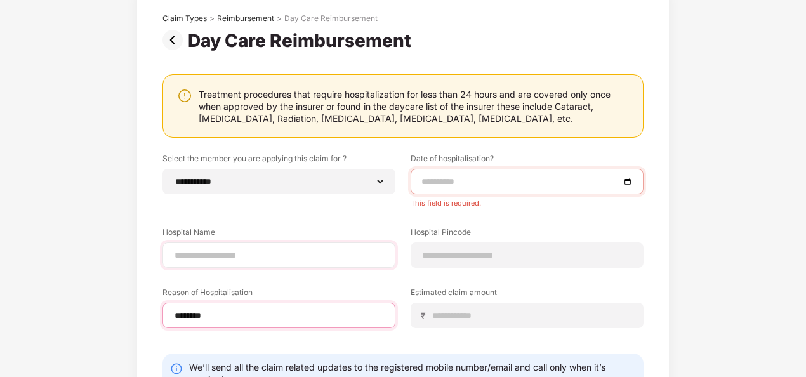
scroll to position [95, 0]
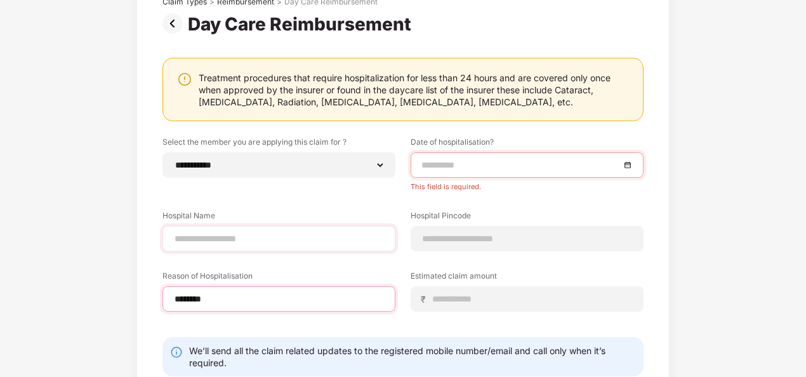
type input "********"
click at [269, 235] on input at bounding box center [278, 238] width 211 height 13
type input "*****"
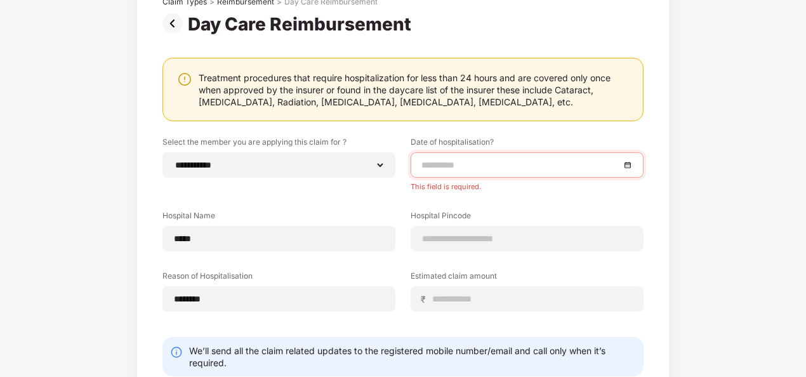
click at [535, 159] on input at bounding box center [521, 165] width 199 height 14
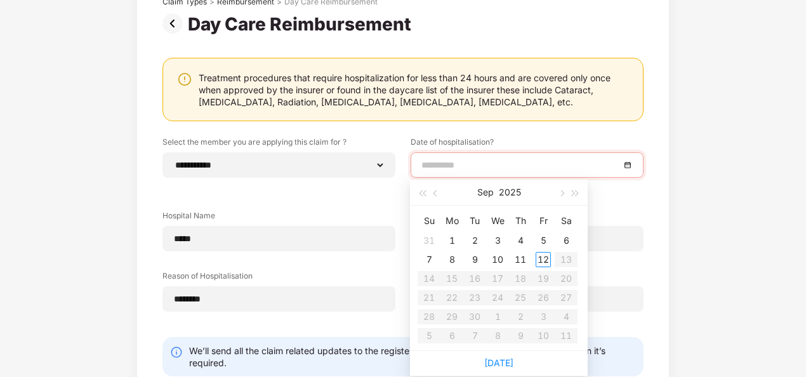
type input "**********"
